Goal: Information Seeking & Learning: Learn about a topic

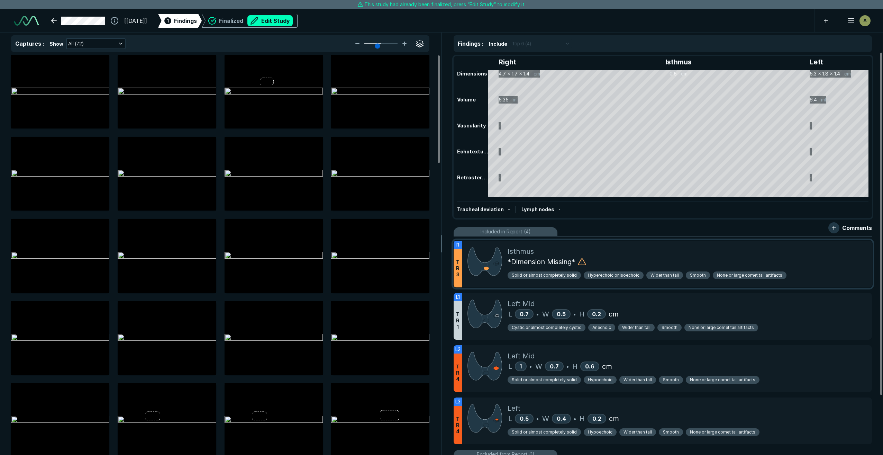
click at [753, 259] on div "*Dimension Missing*" at bounding box center [687, 261] width 359 height 10
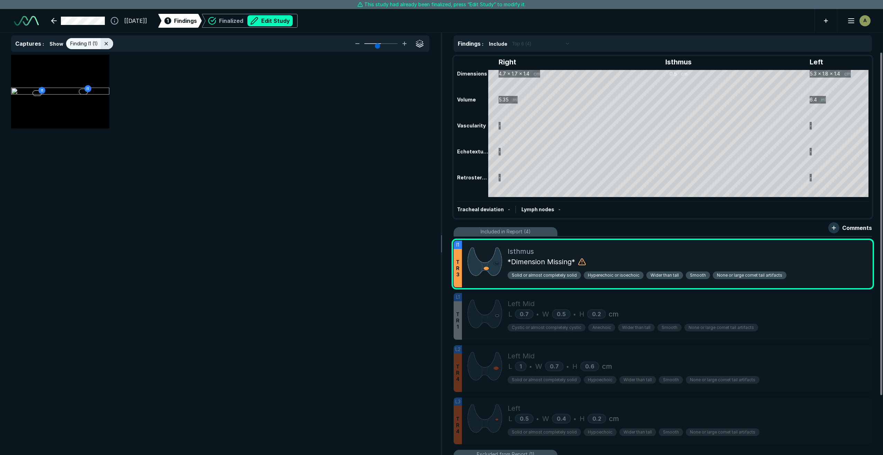
scroll to position [2613, 2760]
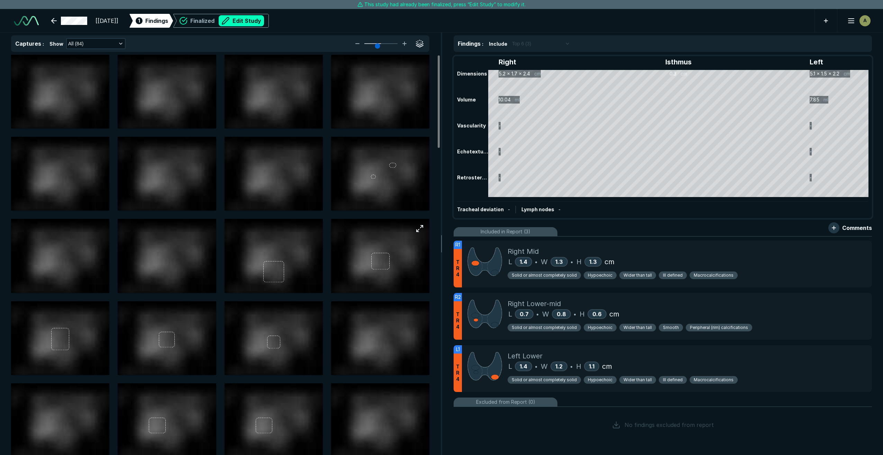
scroll to position [2774, 4862]
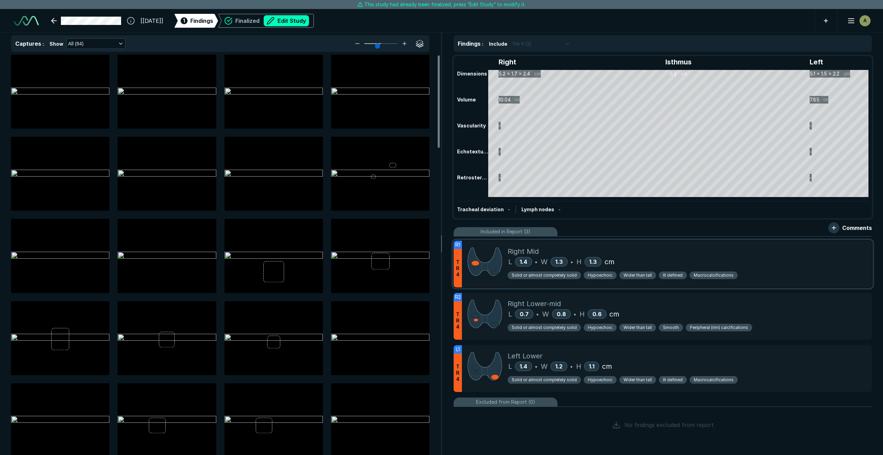
click at [763, 270] on div "Solid or almost completely solid Hypoechoic Wider than tall Ill defined Macroca…" at bounding box center [687, 274] width 359 height 15
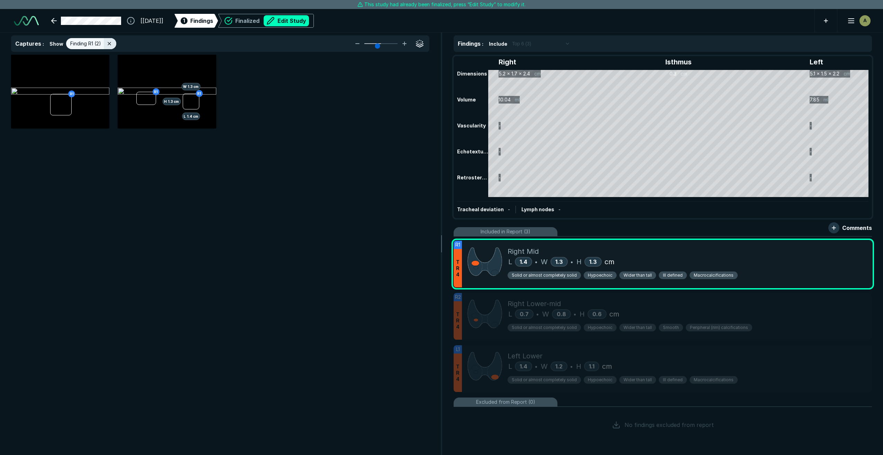
scroll to position [2613, 2760]
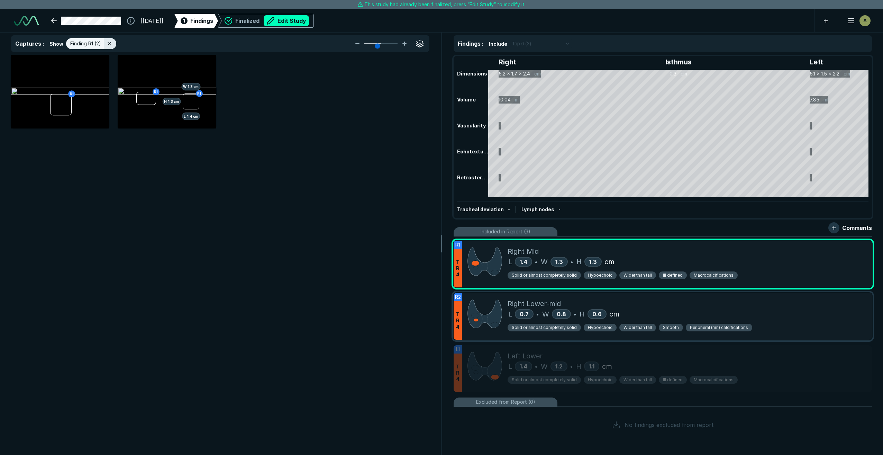
click at [774, 316] on div "L 0.7 • W 0.8 • H 0.6 cm" at bounding box center [687, 314] width 359 height 10
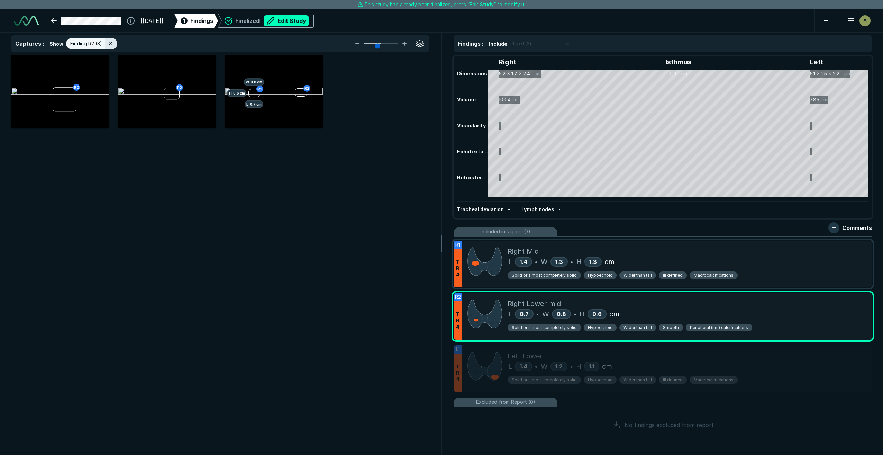
click at [777, 264] on div "L 1.4 • W 1.3 • H 1.3 cm" at bounding box center [687, 261] width 359 height 10
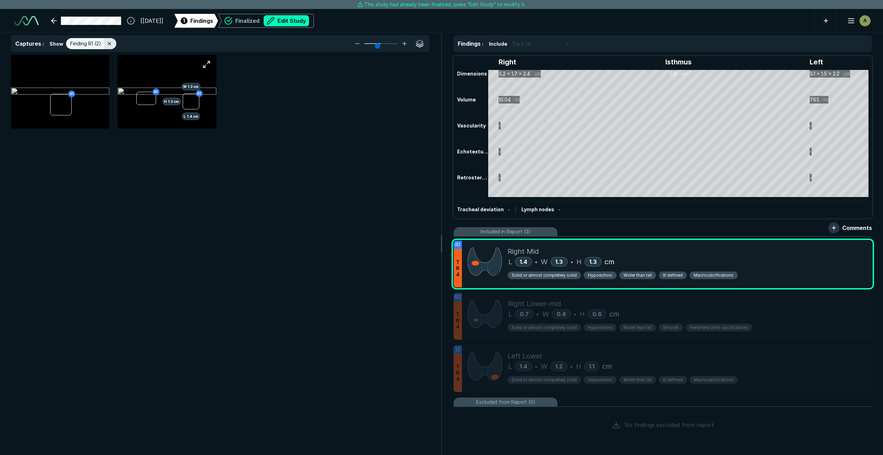
click at [171, 88] on img at bounding box center [167, 92] width 98 height 8
click at [208, 64] on button "button" at bounding box center [207, 64] width 14 height 14
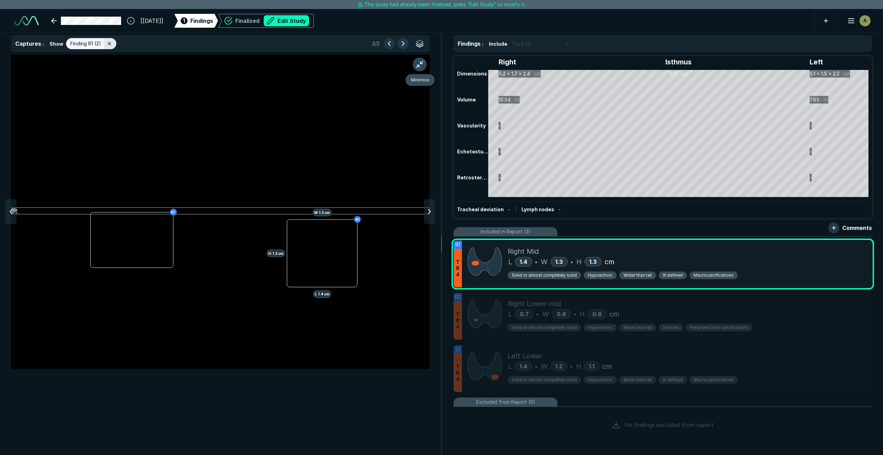
click at [421, 67] on button "button" at bounding box center [420, 64] width 14 height 14
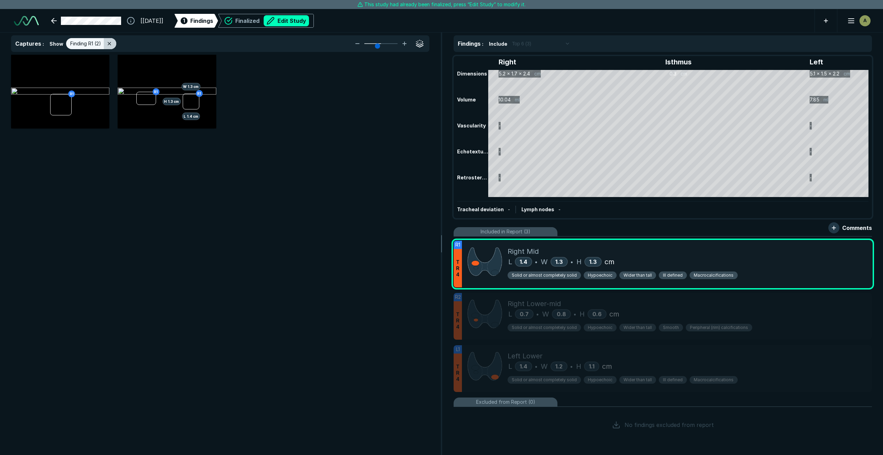
click at [110, 43] on icon at bounding box center [110, 44] width 6 height 6
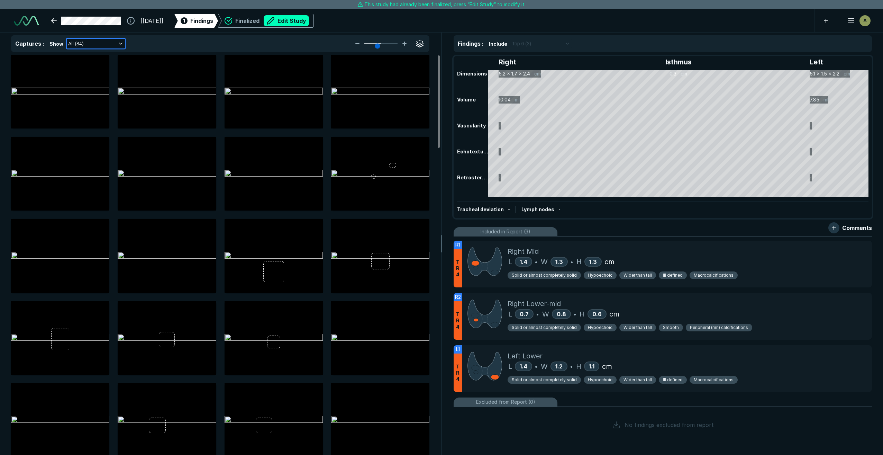
click at [93, 45] on button "All (84)" at bounding box center [96, 44] width 58 height 10
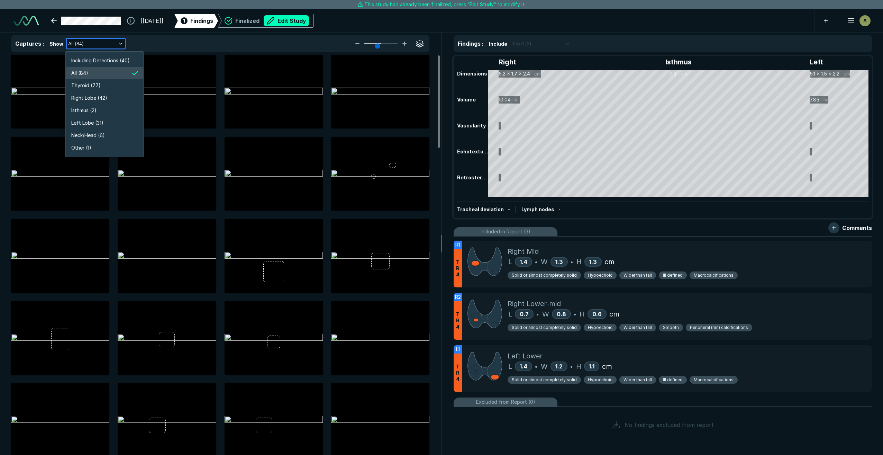
scroll to position [1323, 1237]
click at [107, 99] on li "Right Lobe (42)" at bounding box center [105, 98] width 78 height 12
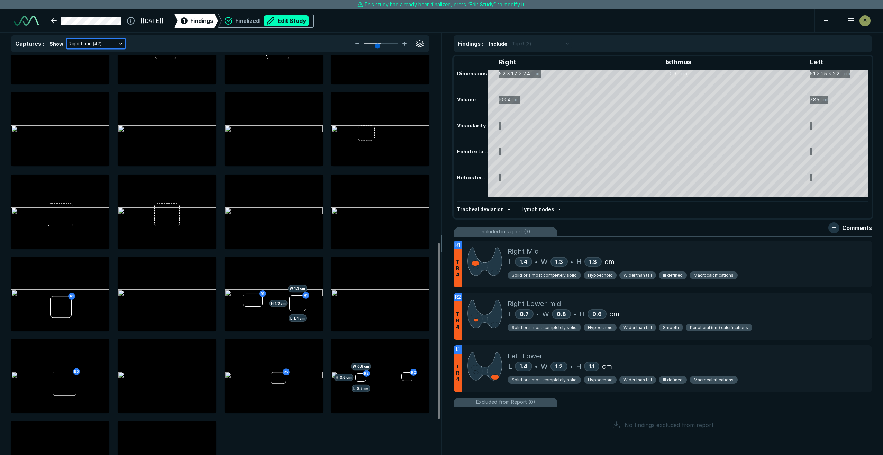
scroll to position [484, 0]
